Goal: Understand process/instructions: Learn how to perform a task or action

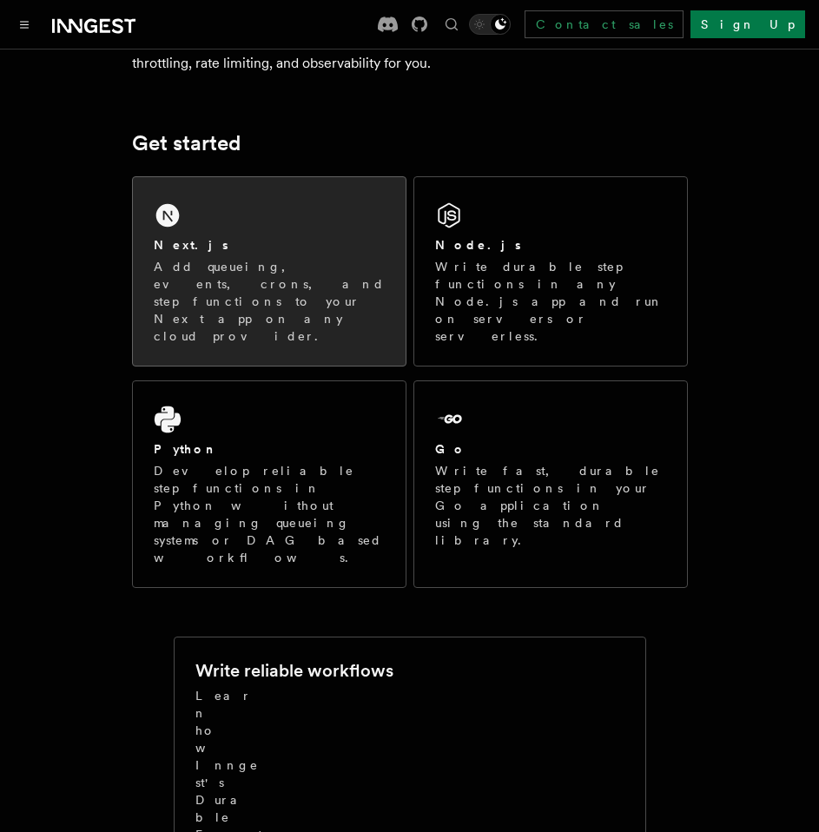
click at [279, 248] on div "Next.js" at bounding box center [269, 245] width 231 height 18
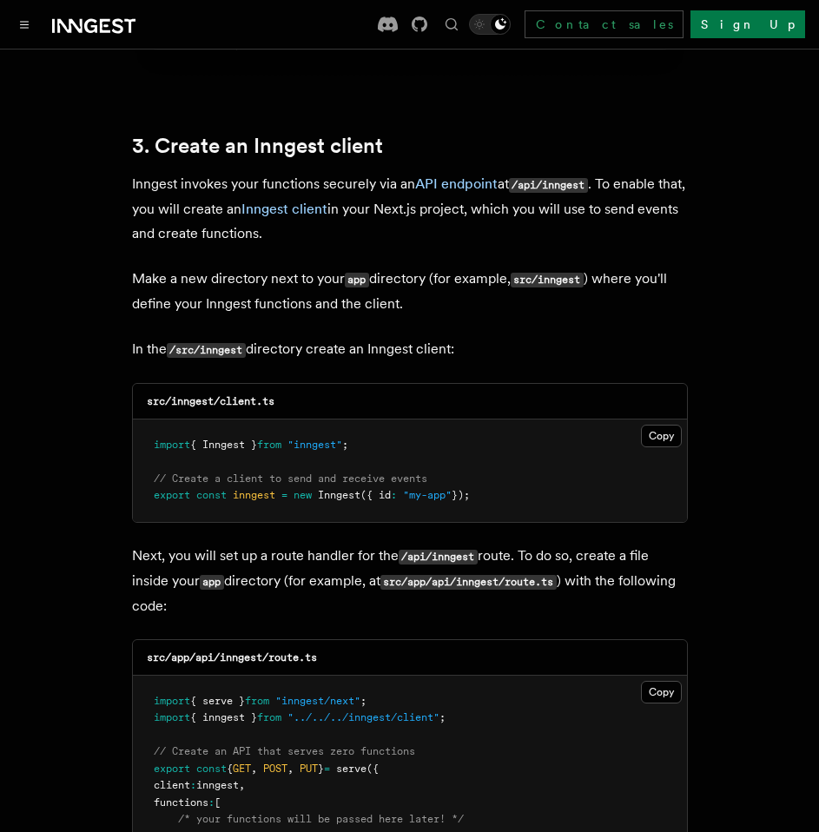
scroll to position [2027, 0]
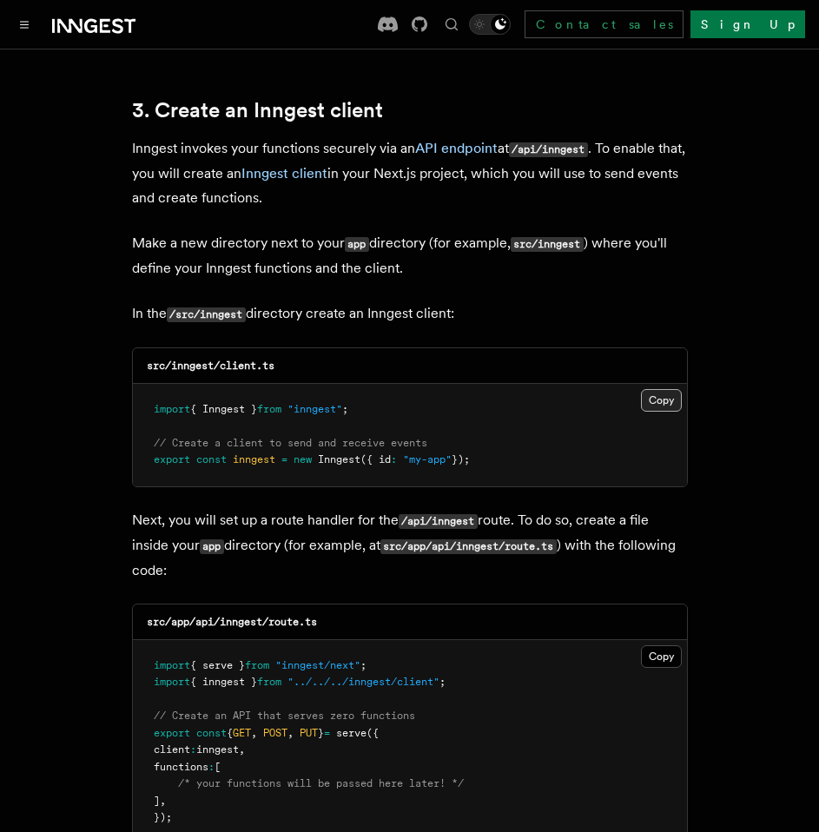
click at [666, 389] on button "Copy Copied" at bounding box center [661, 400] width 41 height 23
drag, startPoint x: 665, startPoint y: 350, endPoint x: 821, endPoint y: 301, distance: 163.8
click at [665, 389] on button "Copy Copied" at bounding box center [661, 400] width 41 height 23
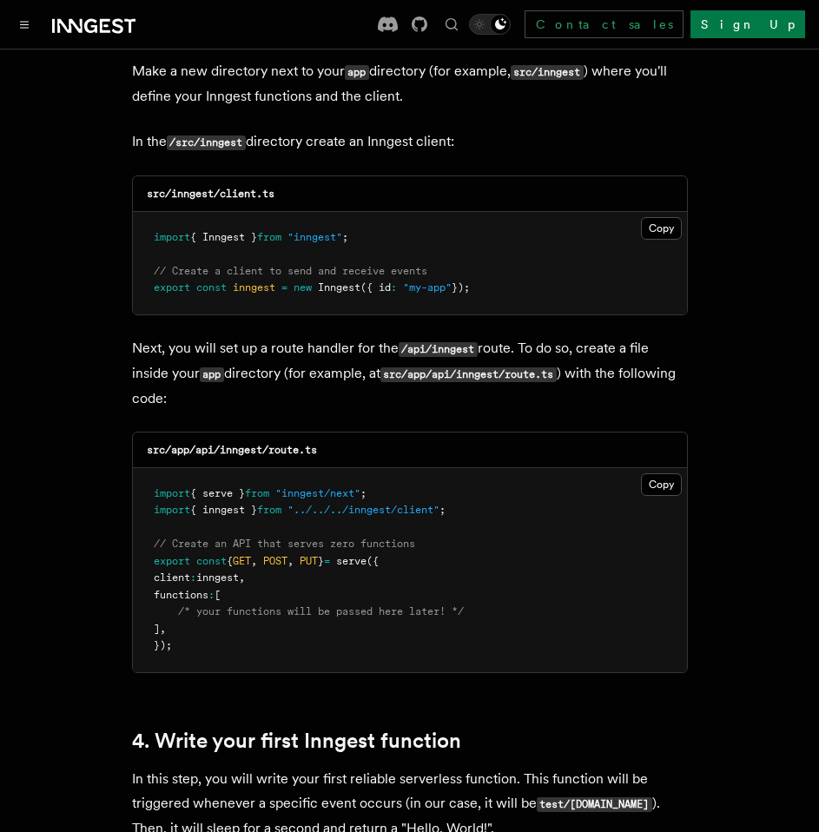
scroll to position [2230, 0]
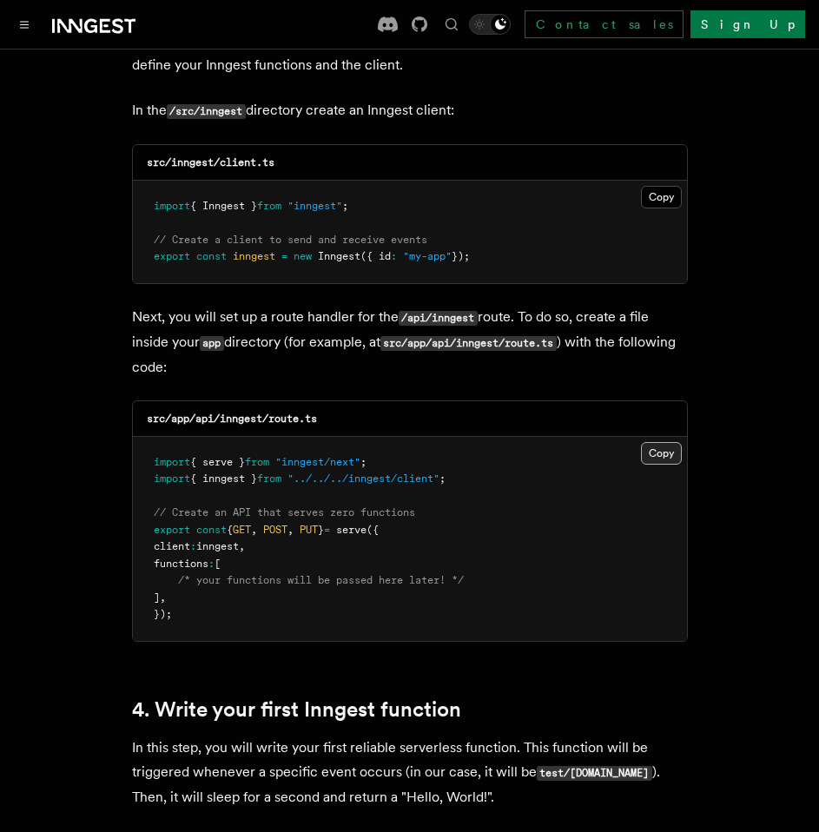
click at [669, 442] on button "Copy Copied" at bounding box center [661, 453] width 41 height 23
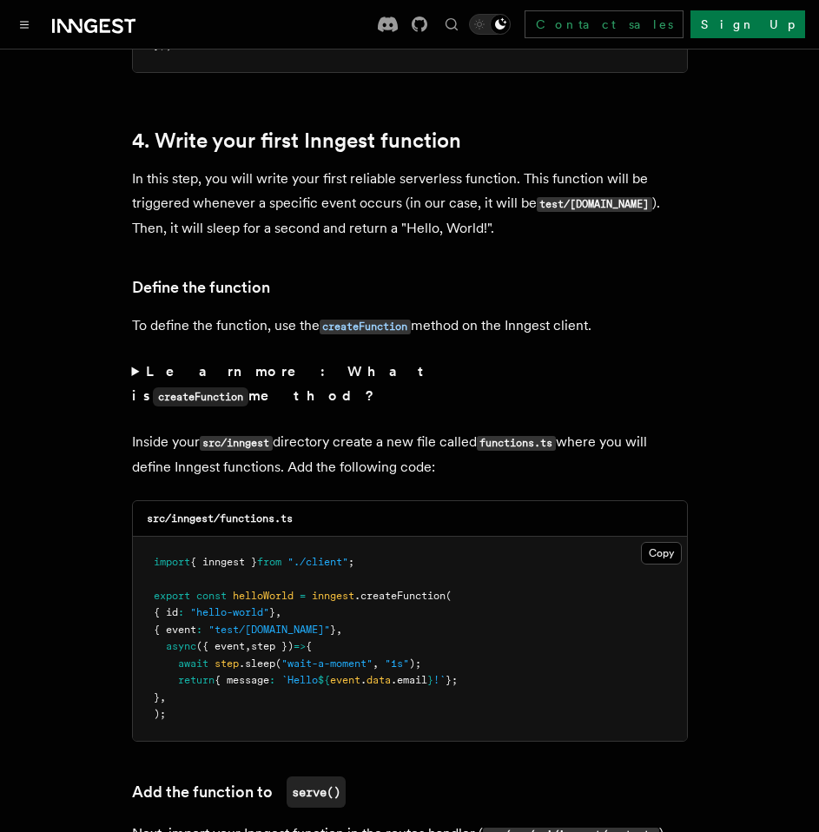
scroll to position [2838, 0]
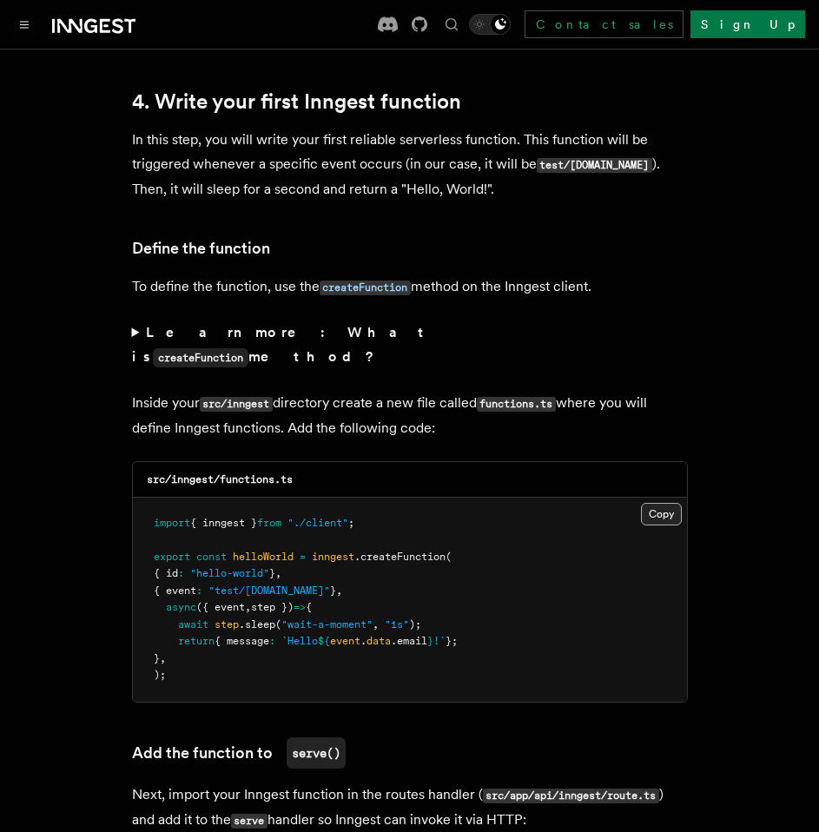
click at [667, 503] on button "Copy Copied" at bounding box center [661, 514] width 41 height 23
click at [510, 128] on p "In this step, you will write your first reliable serverless function. This func…" at bounding box center [410, 165] width 556 height 74
